Goal: Transaction & Acquisition: Purchase product/service

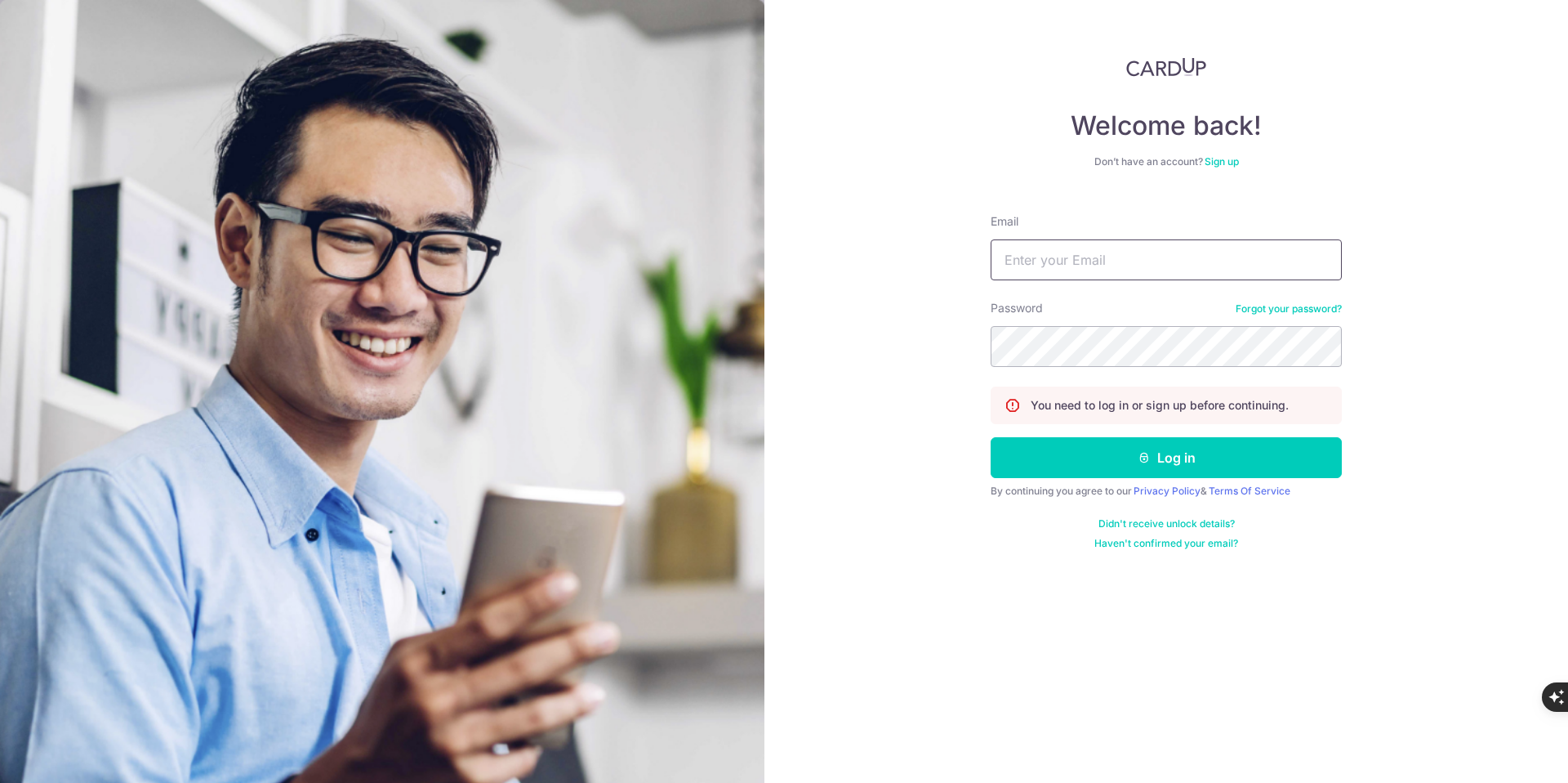
type input "[DOMAIN_NAME][EMAIL_ADDRESS][DOMAIN_NAME]"
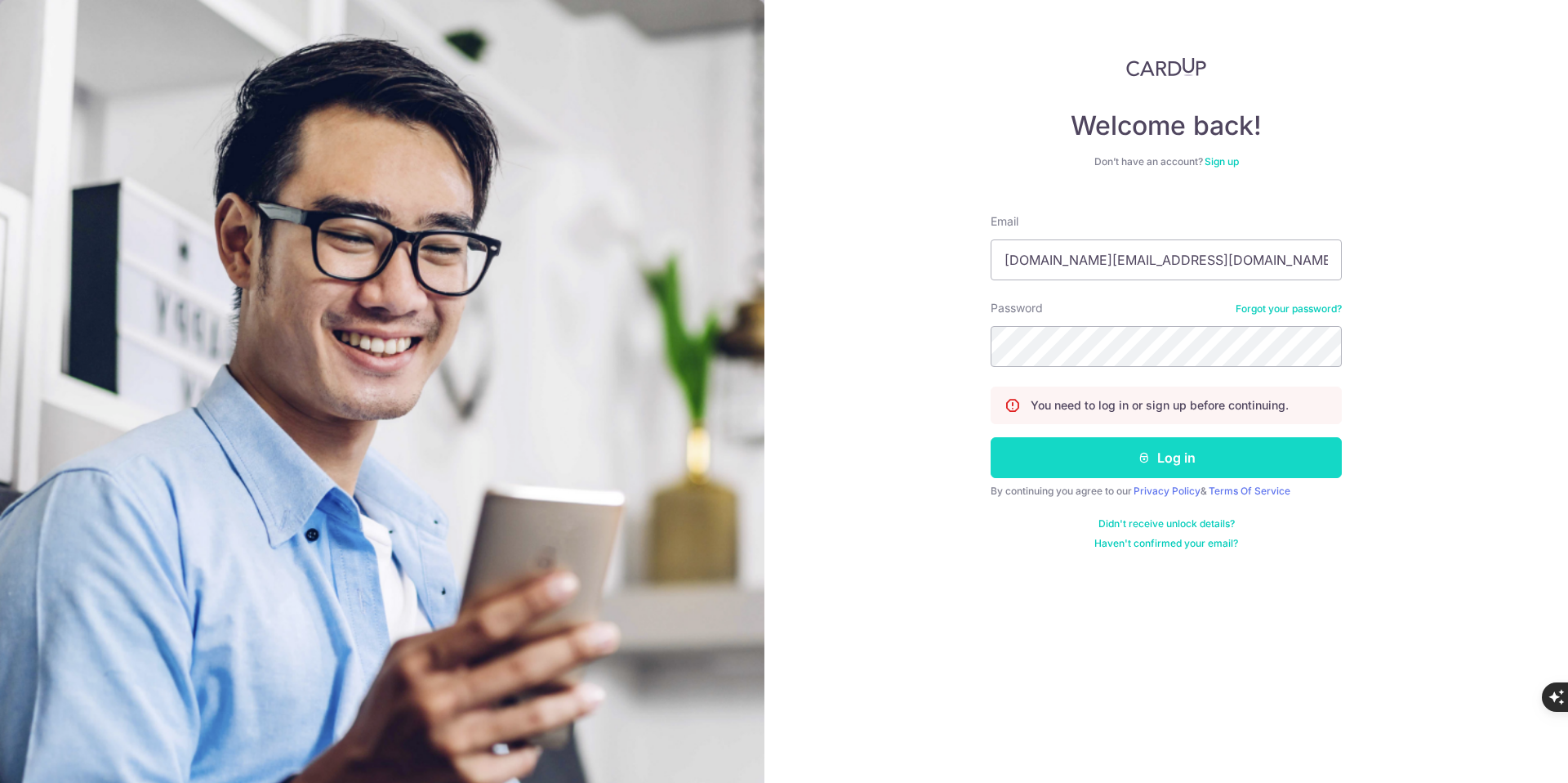
click at [1156, 454] on button "Log in" at bounding box center [1166, 457] width 351 height 41
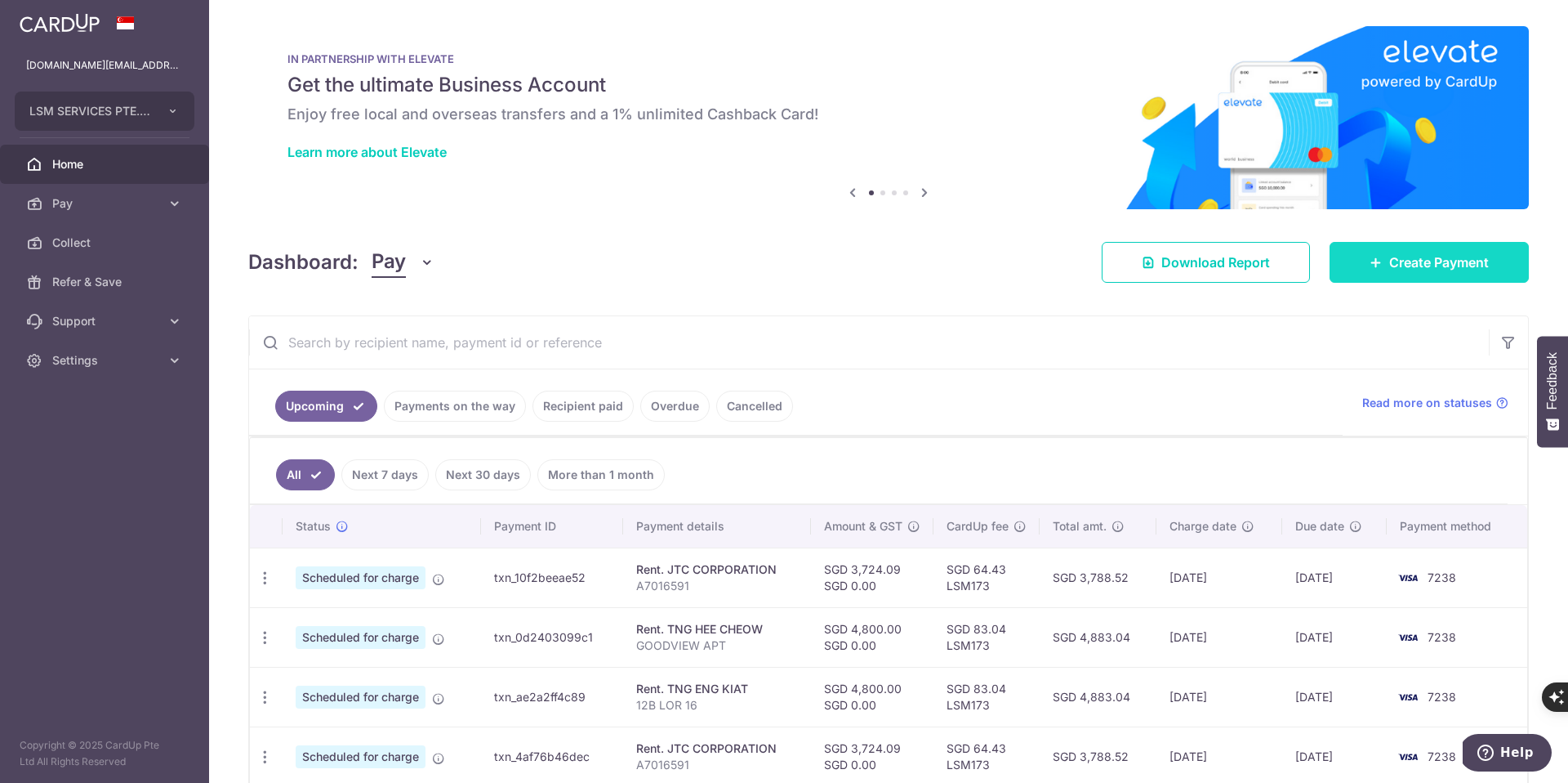
click at [1429, 257] on span "Create Payment" at bounding box center [1439, 262] width 100 height 20
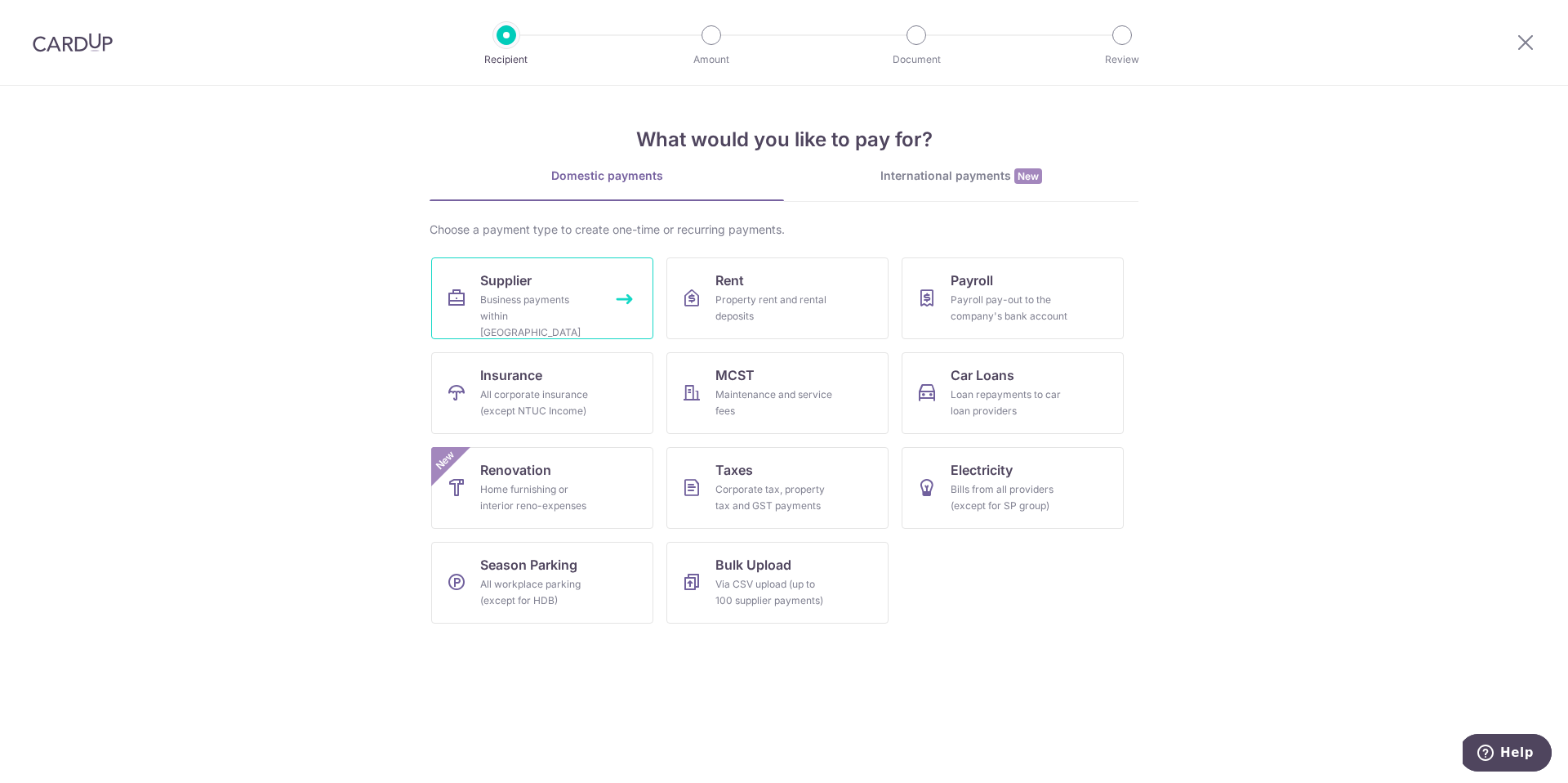
click at [626, 299] on link "Supplier Business payments within Singapore" at bounding box center [542, 298] width 222 height 82
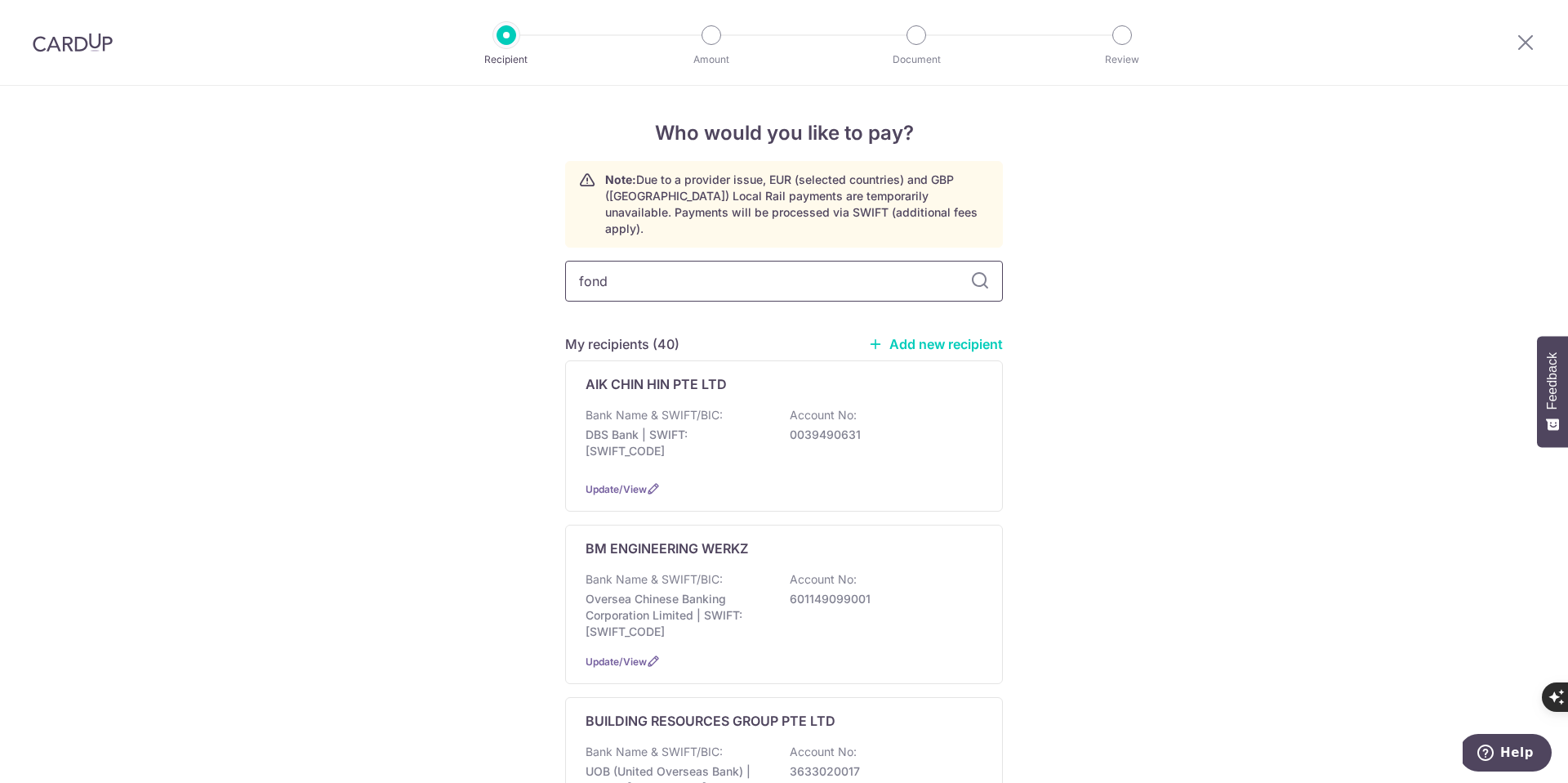
type input "fonda"
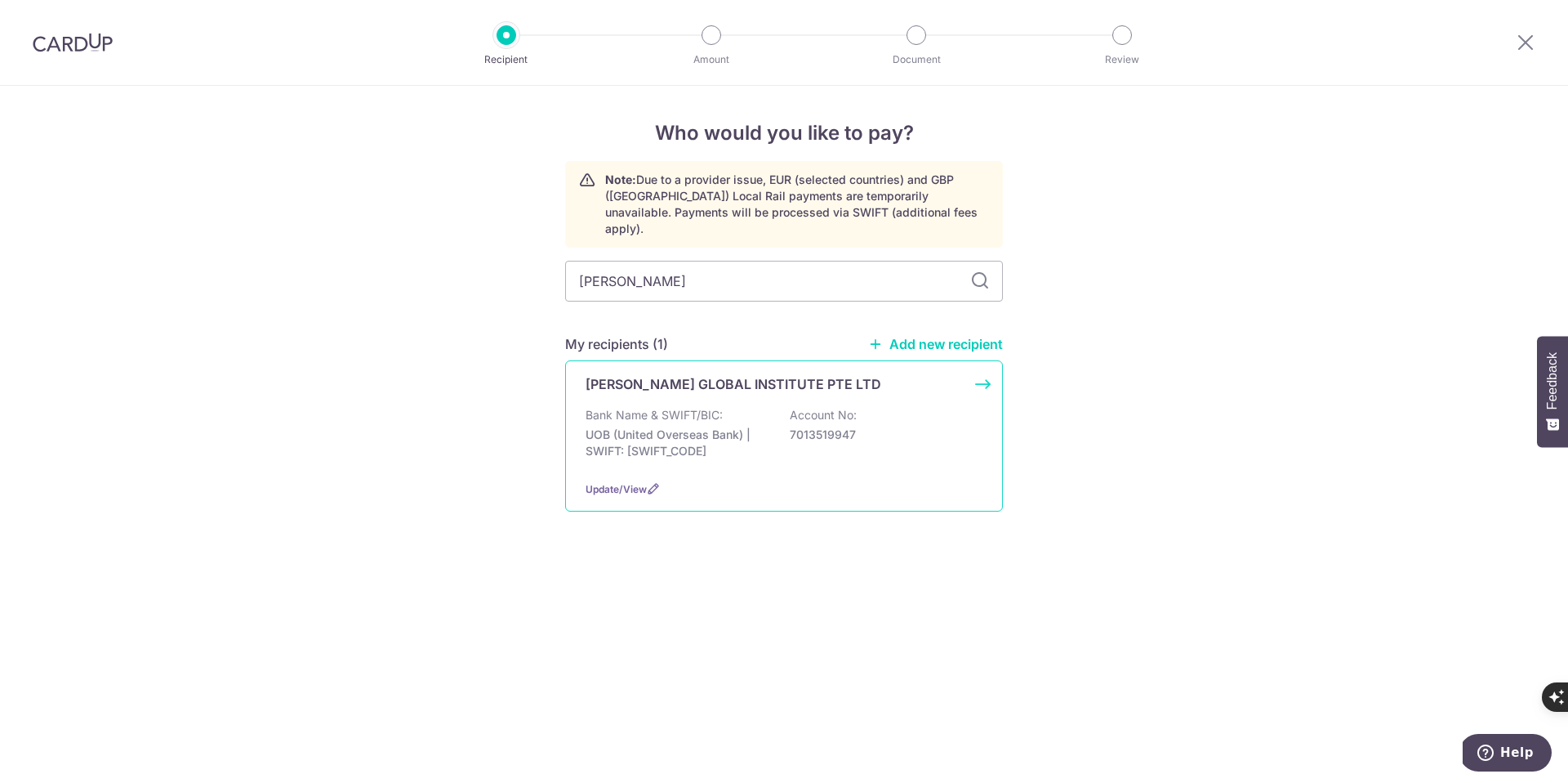
click at [984, 367] on div "FONDA GLOBAL INSTITUTE PTE LTD Bank Name & SWIFT/BIC: UOB (United Overseas Bank…" at bounding box center [784, 435] width 438 height 151
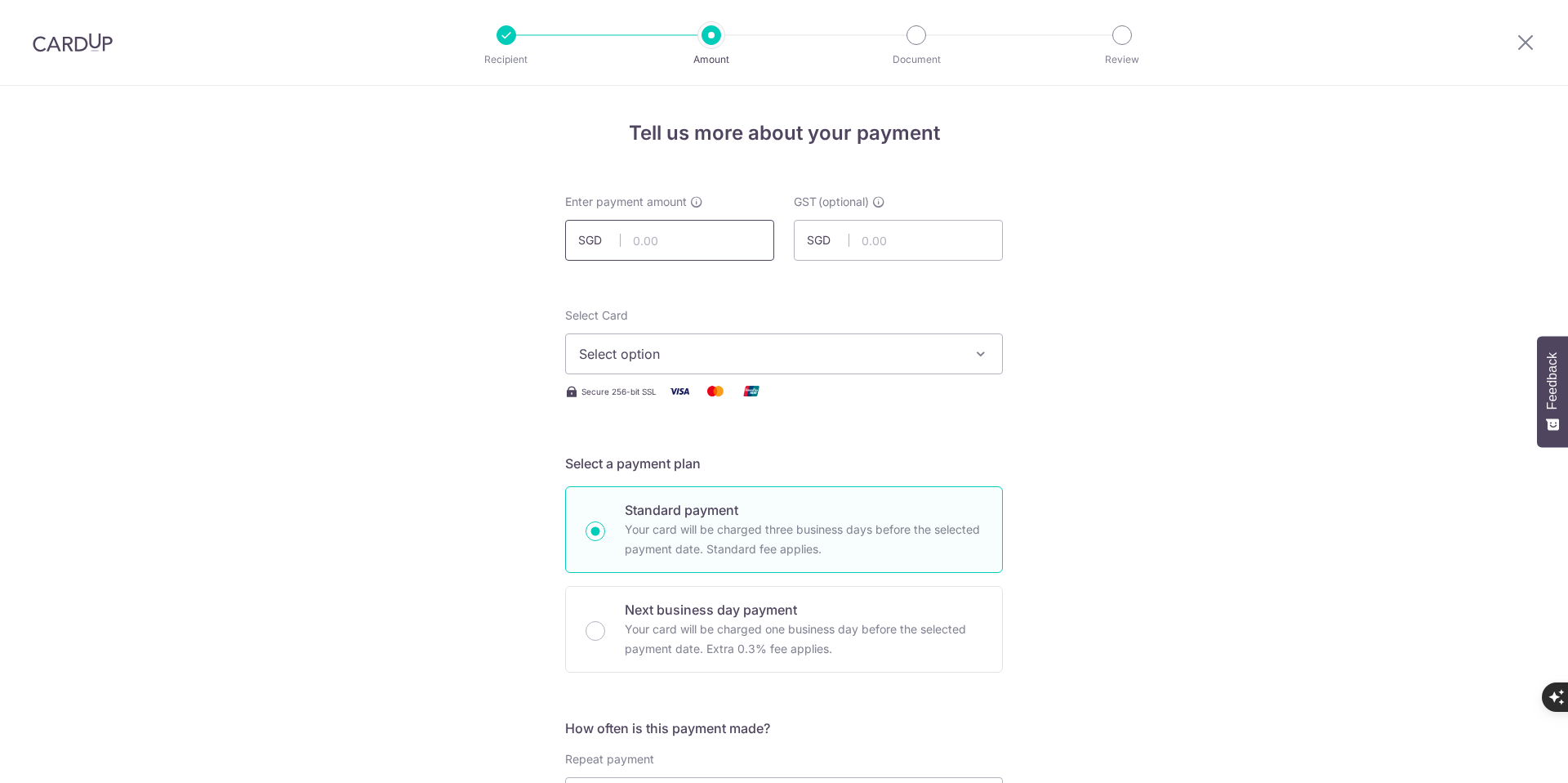
click at [662, 238] on input "text" at bounding box center [670, 241] width 209 height 41
click at [688, 241] on input "text" at bounding box center [670, 241] width 209 height 41
type input "999.00"
click at [709, 346] on span "Select option" at bounding box center [770, 354] width 381 height 20
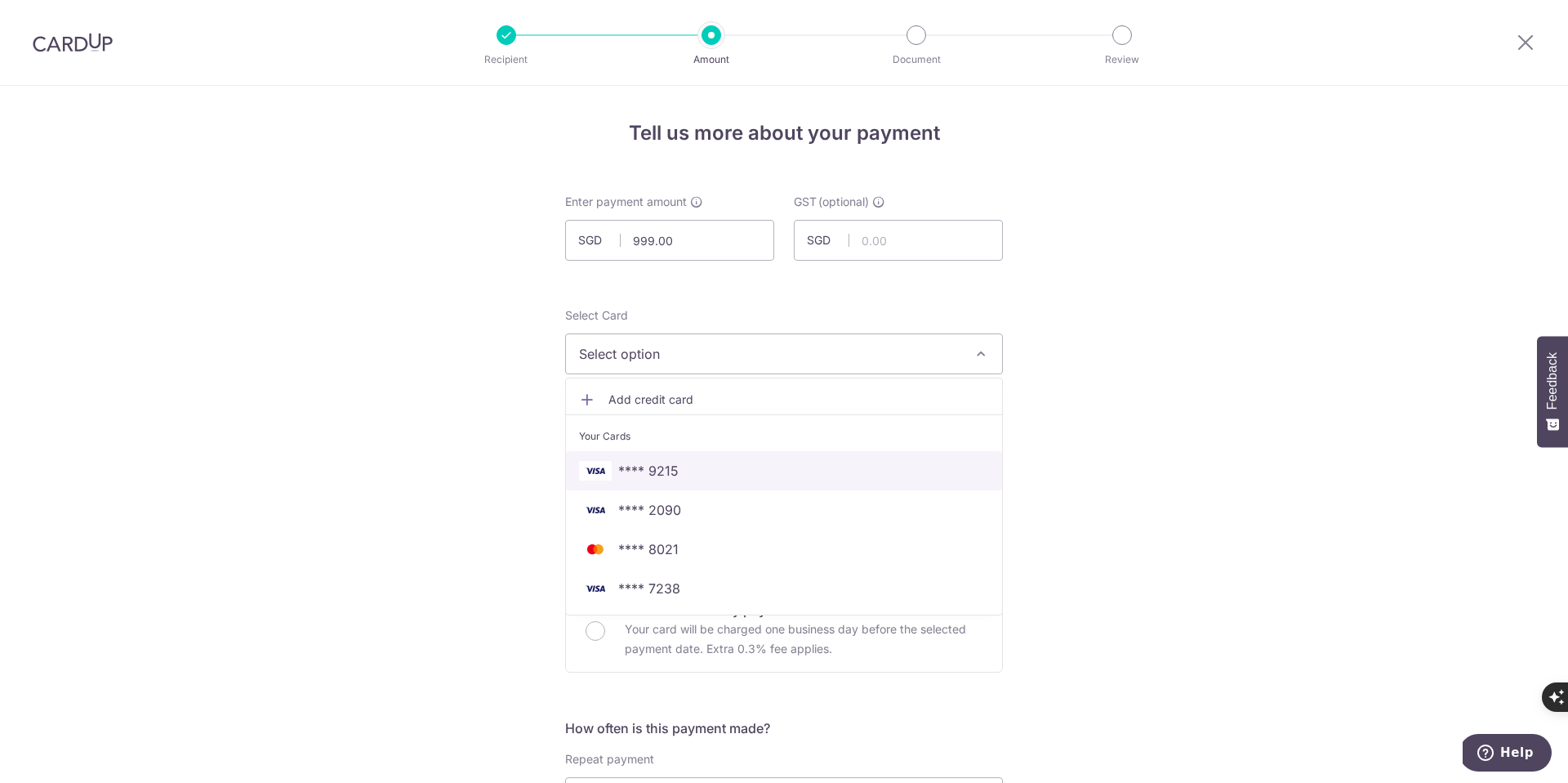
click at [684, 471] on span "**** 9215" at bounding box center [784, 471] width 410 height 20
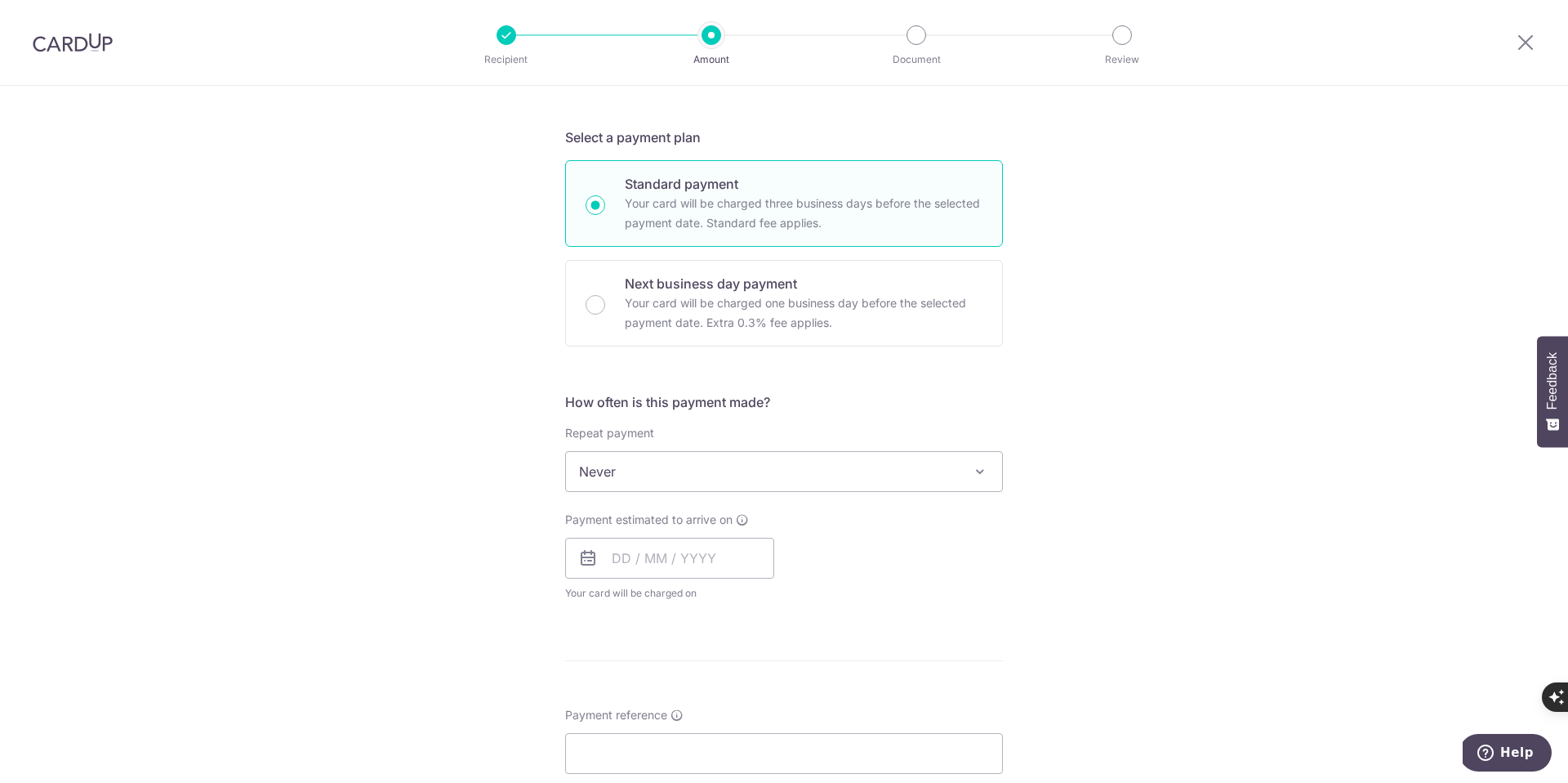
scroll to position [337, 0]
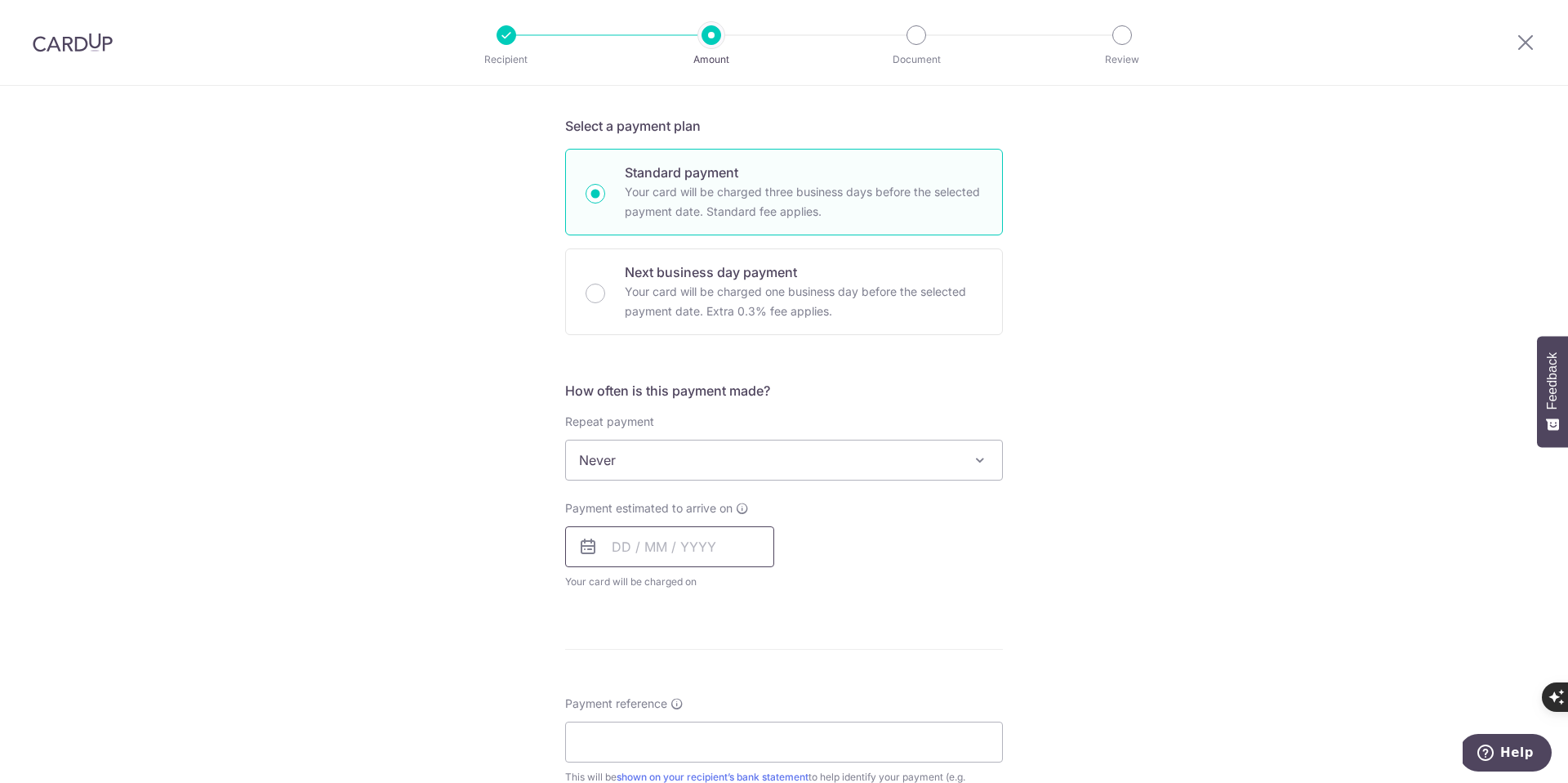
click at [633, 560] on input "text" at bounding box center [670, 546] width 209 height 41
click at [658, 692] on link "7" at bounding box center [664, 696] width 26 height 26
type input "[DATE]"
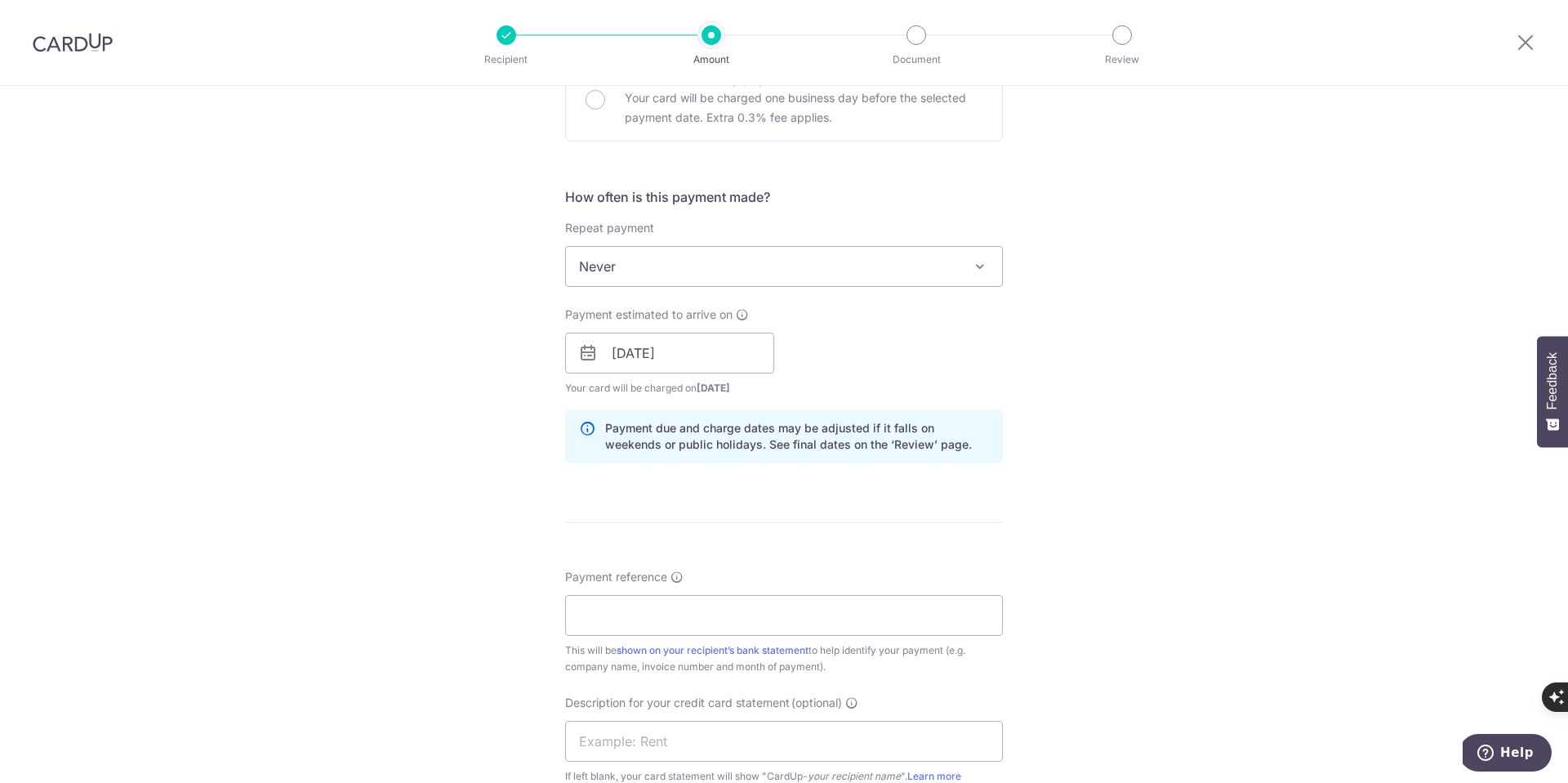
scroll to position [550, 0]
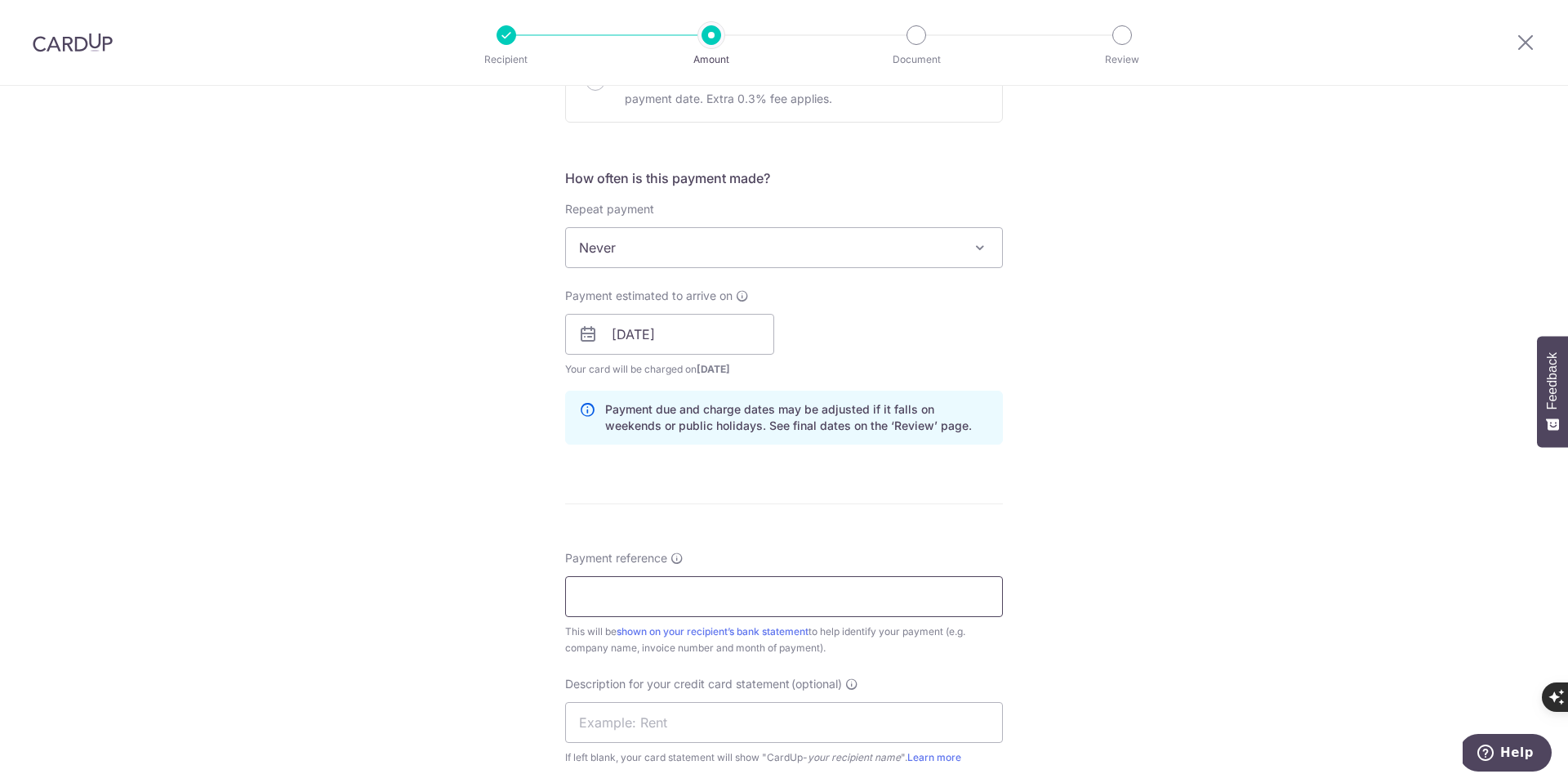
click at [635, 611] on input "Payment reference" at bounding box center [784, 597] width 438 height 41
paste input "Z25222170"
type input "Z25222170"
click at [472, 611] on div "Tell us more about your payment Enter payment amount SGD 999.00 999.00 GST (opt…" at bounding box center [784, 363] width 1568 height 1654
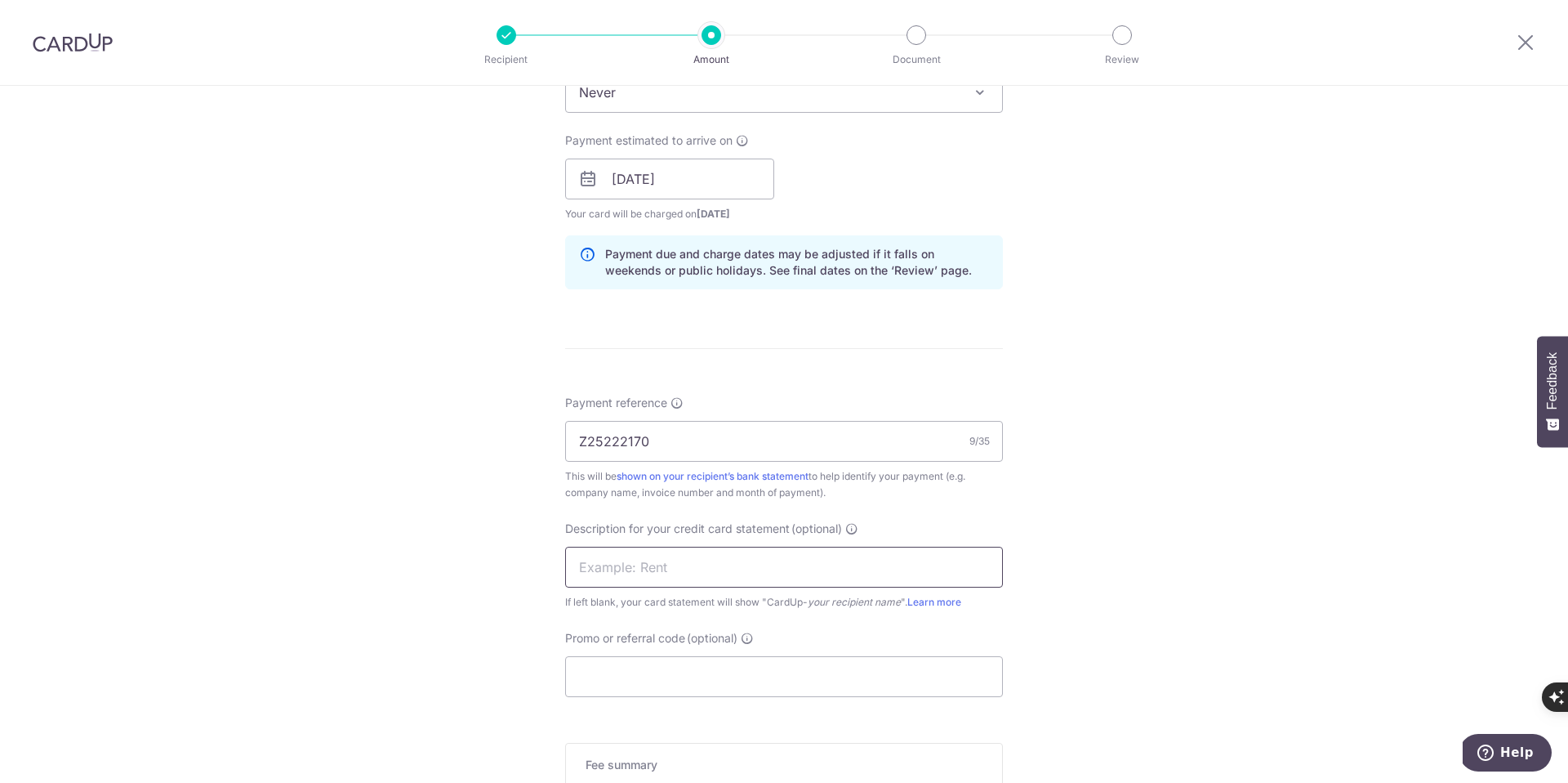
scroll to position [726, 0]
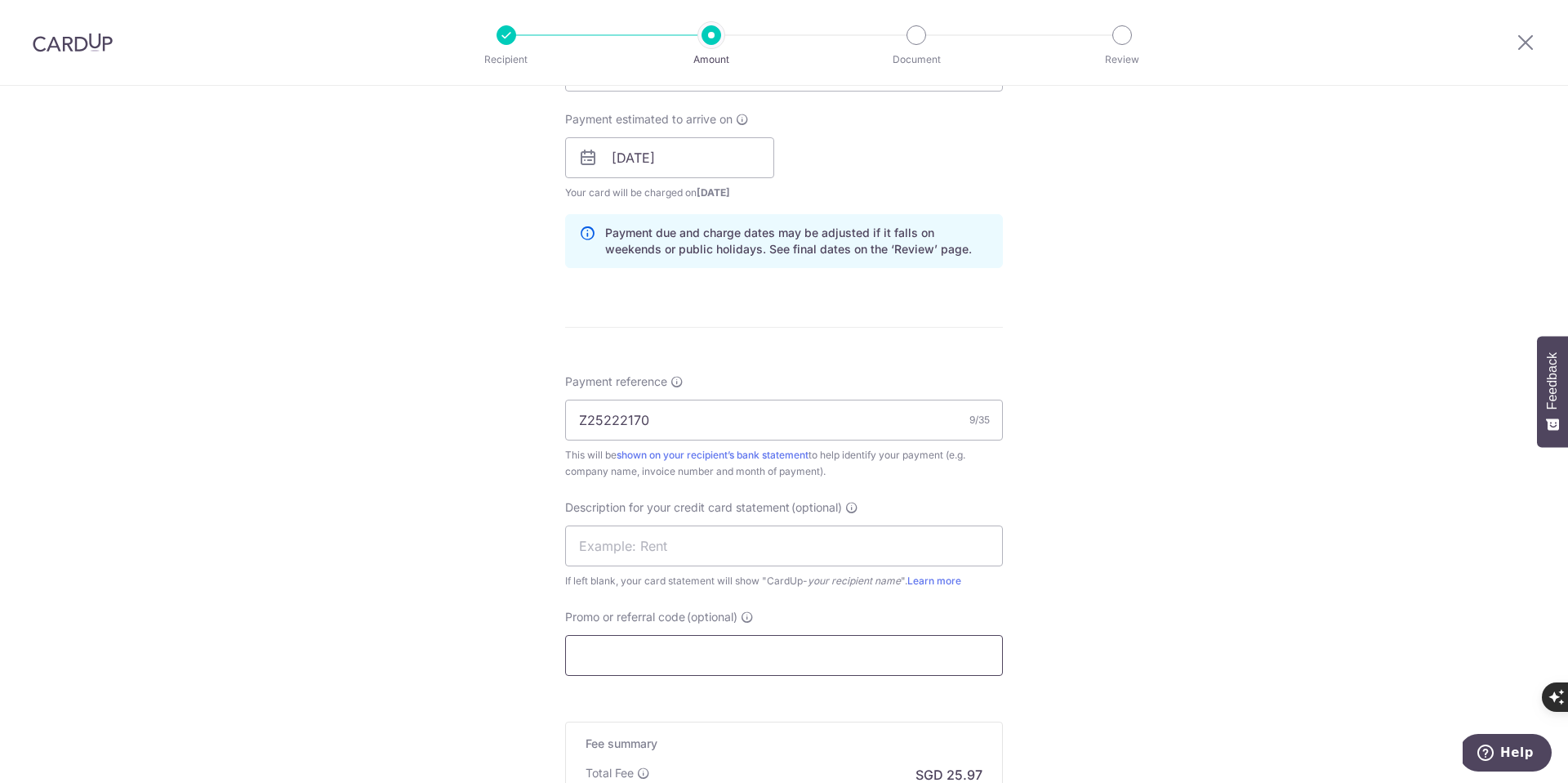
click at [602, 658] on input "Promo or referral code (optional)" at bounding box center [784, 655] width 438 height 41
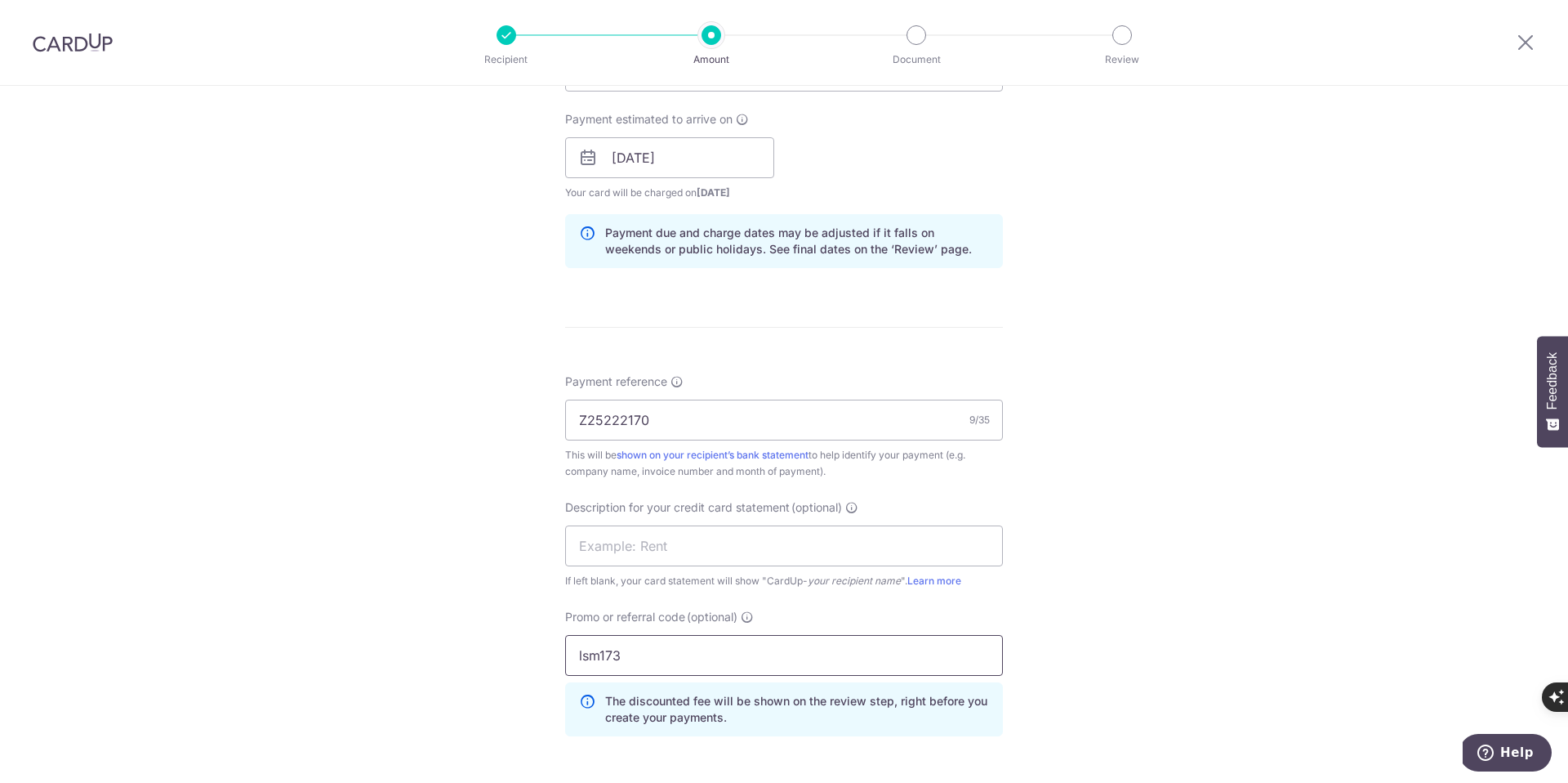
type input "lsm173"
click at [464, 642] on div "Tell us more about your payment Enter payment amount SGD 999.00 999.00 GST (opt…" at bounding box center [784, 223] width 1568 height 1728
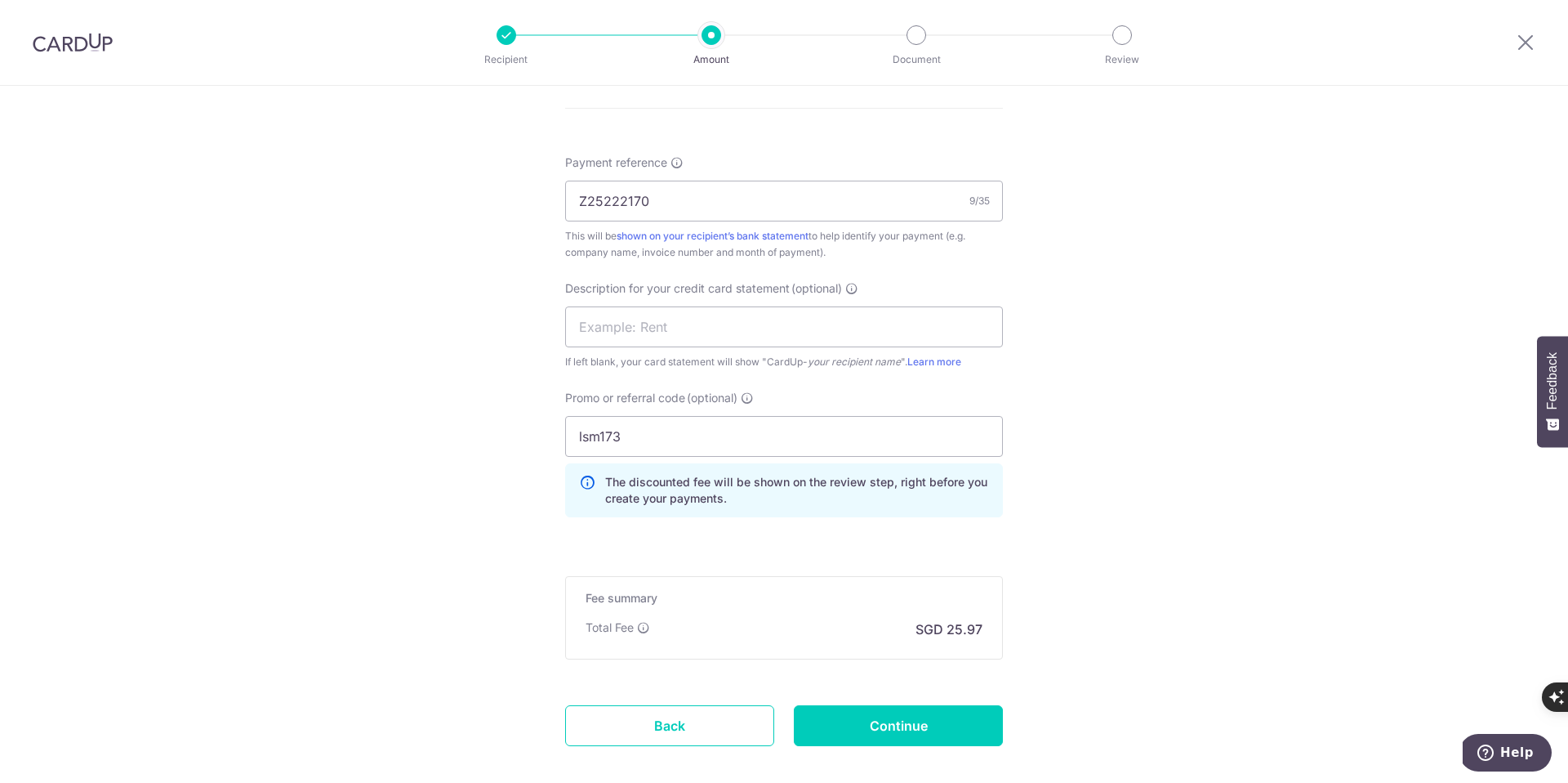
scroll to position [1007, 0]
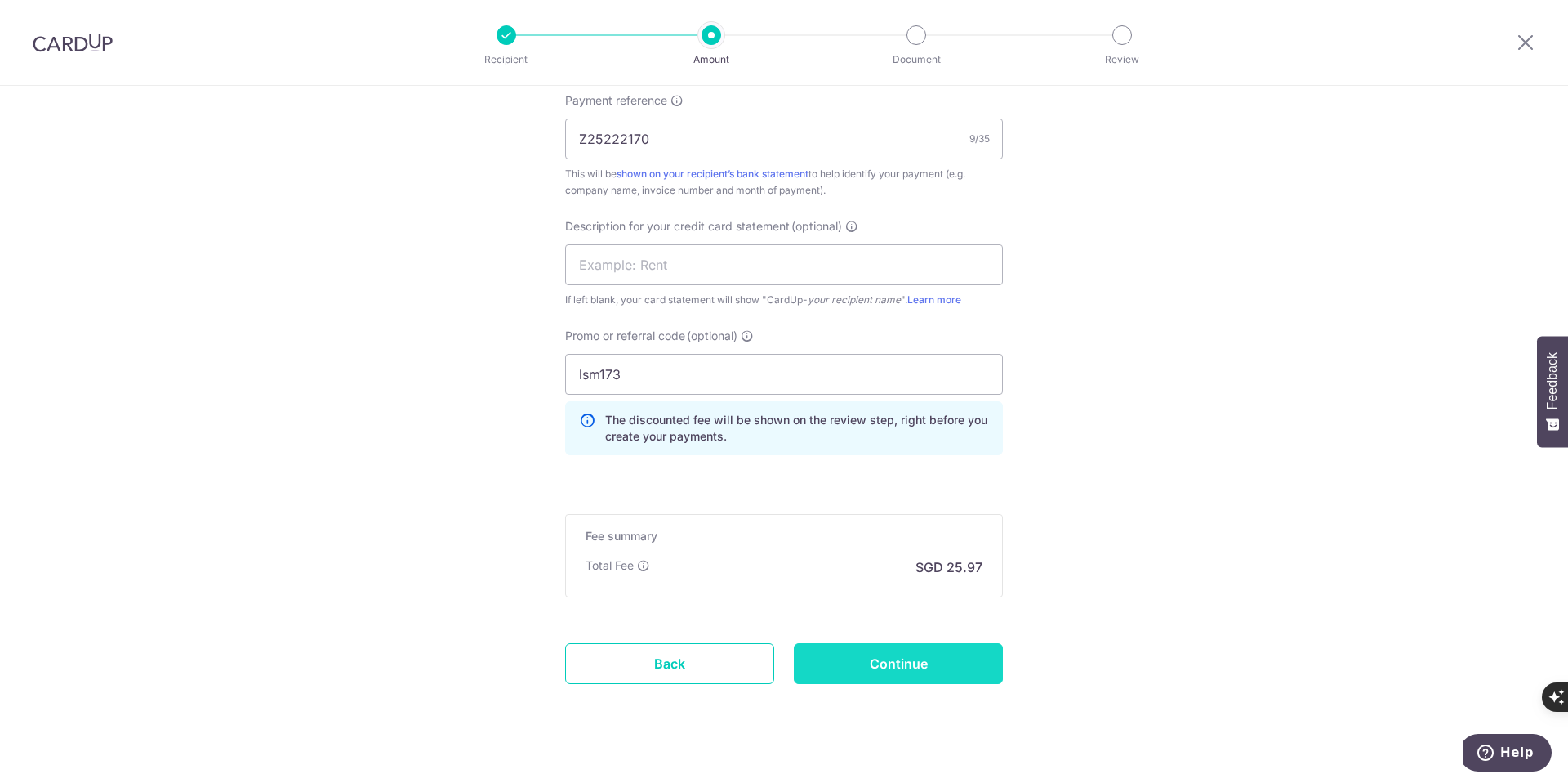
click at [892, 669] on input "Continue" at bounding box center [899, 663] width 209 height 41
